Goal: Information Seeking & Learning: Learn about a topic

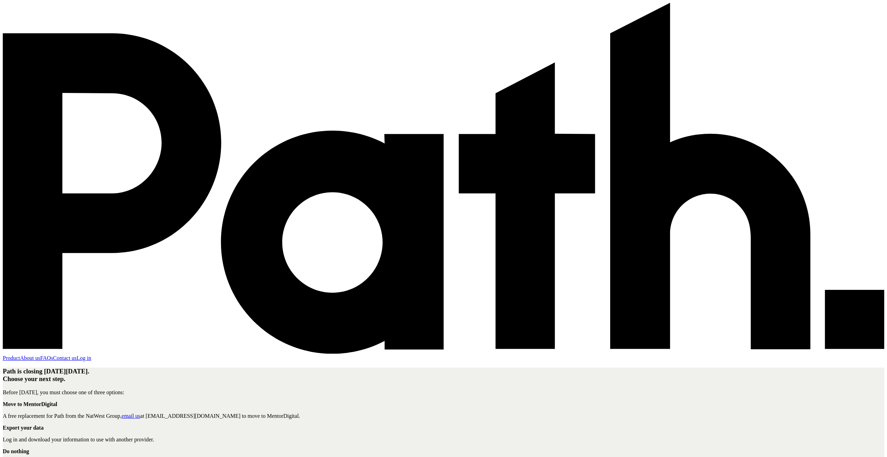
click at [53, 355] on link "FAQs" at bounding box center [46, 358] width 13 height 6
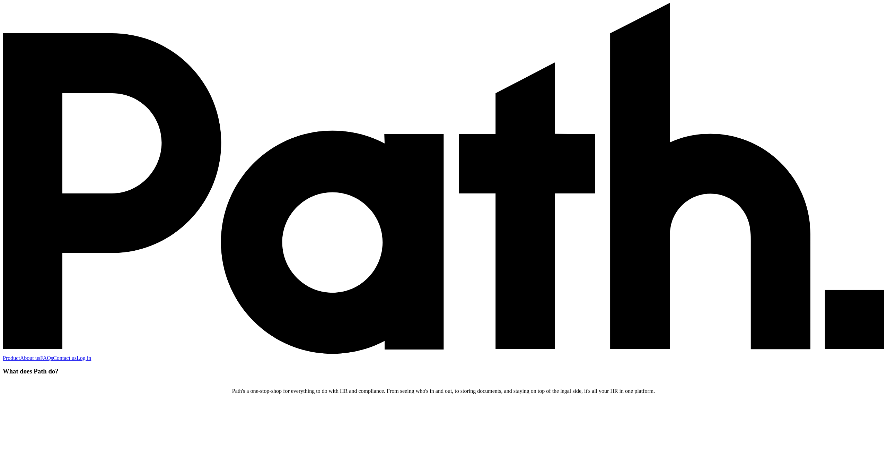
click at [20, 355] on link "Product" at bounding box center [11, 358] width 17 height 6
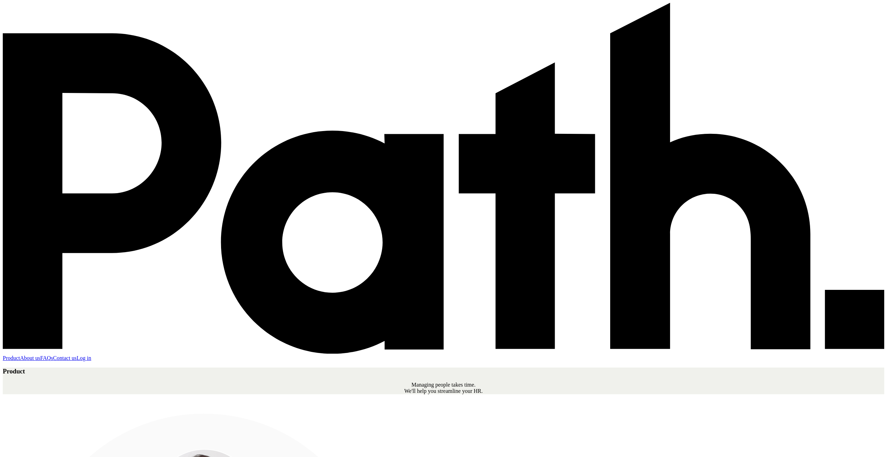
click at [240, 131] on icon at bounding box center [332, 242] width 223 height 223
